Goal: Check status: Check status

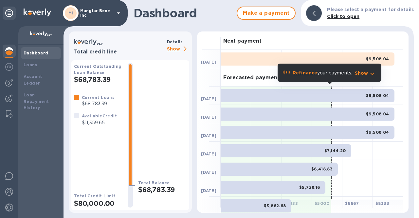
click at [171, 50] on p "Show" at bounding box center [178, 49] width 22 height 8
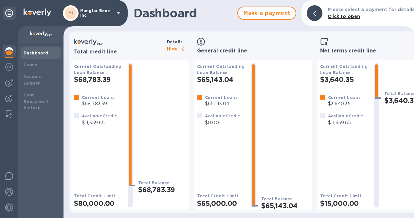
click at [171, 50] on p "Hide" at bounding box center [178, 49] width 22 height 8
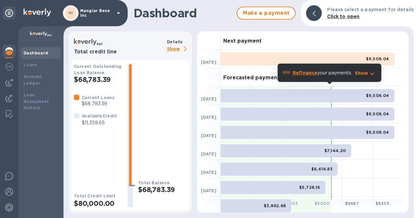
click at [112, 12] on p "Mangiar Bene inc" at bounding box center [96, 13] width 33 height 9
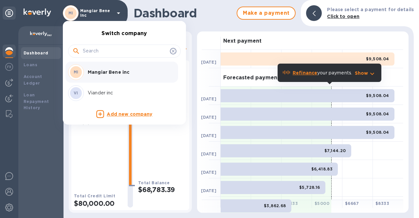
click at [101, 95] on p "Viander inc" at bounding box center [129, 92] width 82 height 7
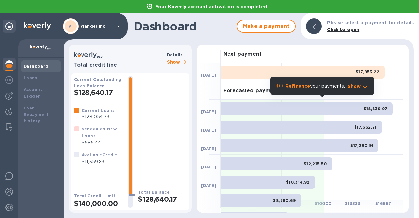
click at [170, 61] on p "Show" at bounding box center [178, 62] width 22 height 8
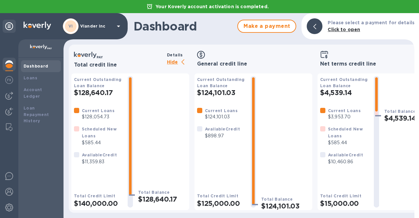
click at [170, 61] on p "Hide" at bounding box center [178, 62] width 22 height 8
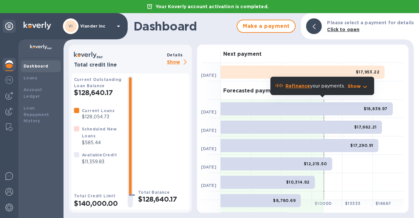
click at [170, 61] on p "Show" at bounding box center [178, 62] width 22 height 8
